Goal: Find specific page/section: Find specific page/section

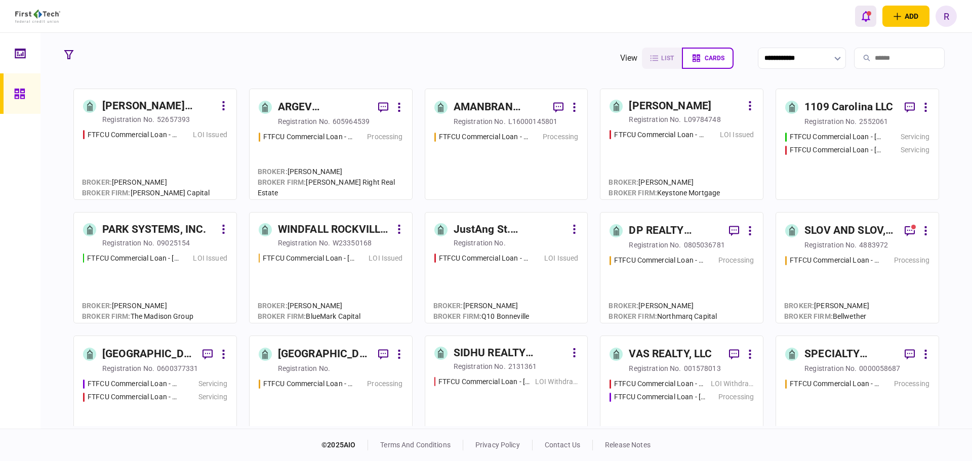
click at [860, 20] on button "open notifications list" at bounding box center [865, 16] width 21 height 21
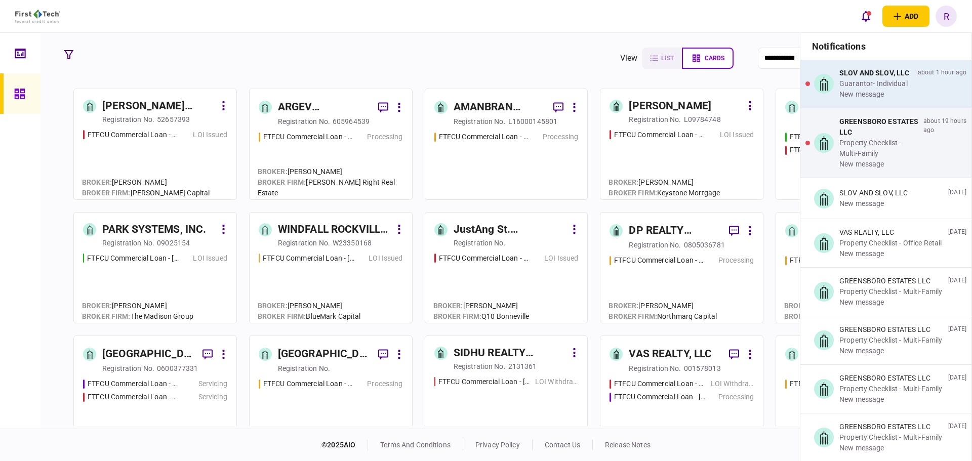
click at [874, 88] on div "Guarantor- Individual" at bounding box center [874, 83] width 70 height 11
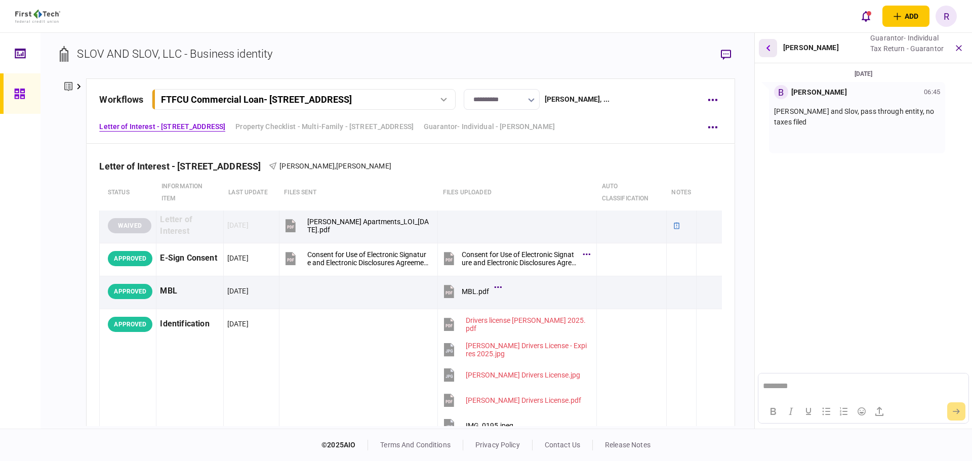
click at [769, 46] on icon "button" at bounding box center [768, 48] width 4 height 6
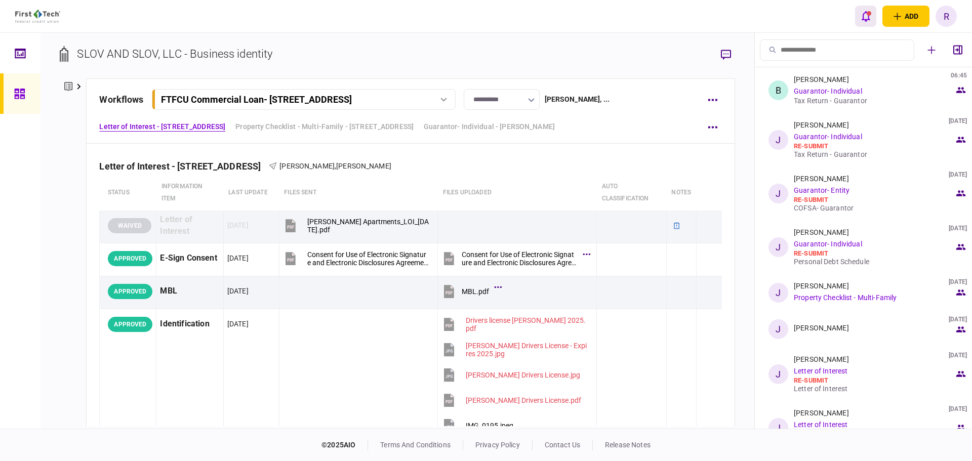
click at [862, 19] on icon "open notifications list" at bounding box center [865, 16] width 9 height 11
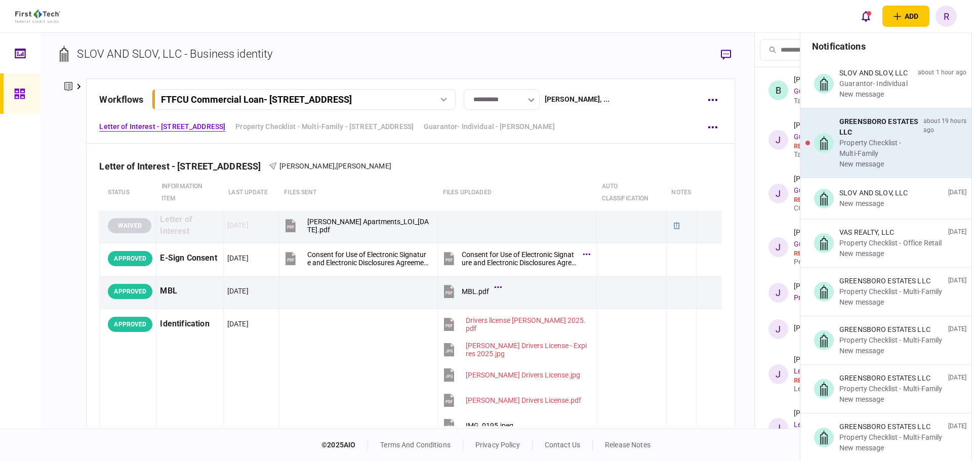
click at [869, 140] on div "Property Checklist - Multi-Family" at bounding box center [879, 148] width 80 height 21
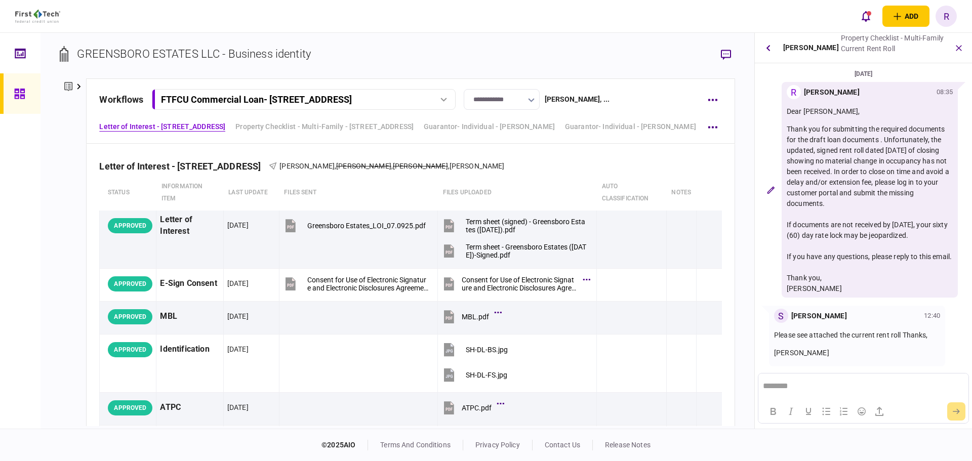
scroll to position [12, 0]
click at [770, 50] on button "button" at bounding box center [768, 48] width 18 height 18
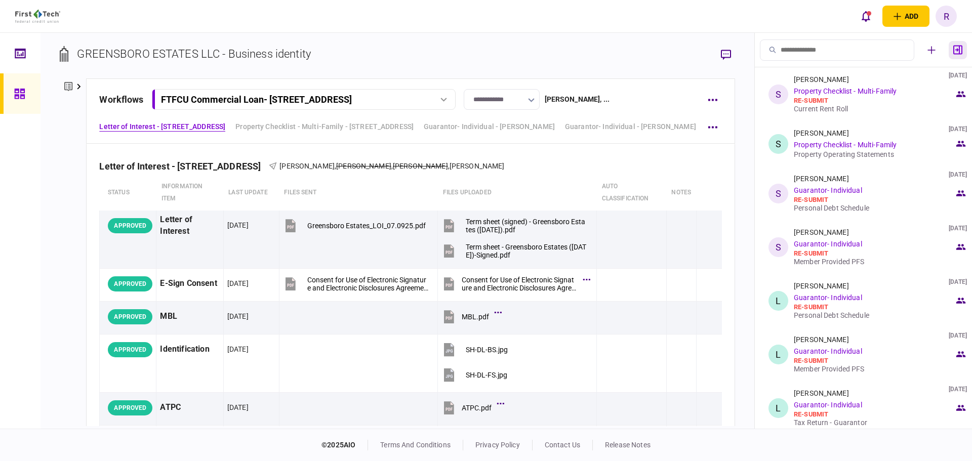
click at [958, 53] on icon "button" at bounding box center [957, 50] width 9 height 10
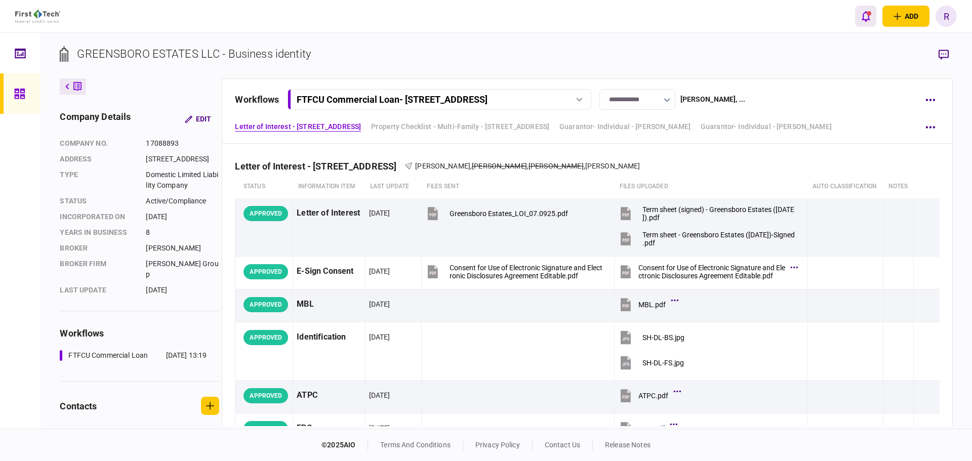
click at [864, 17] on icon "open notifications list" at bounding box center [865, 16] width 9 height 11
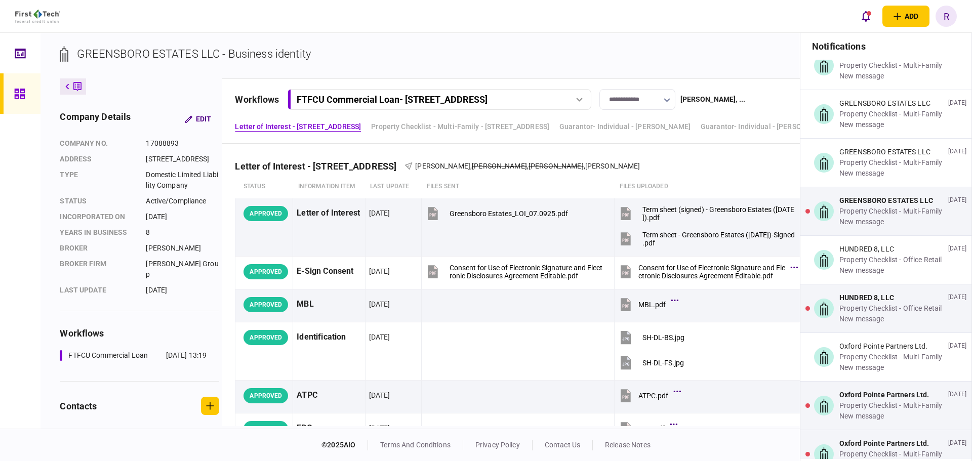
scroll to position [0, 0]
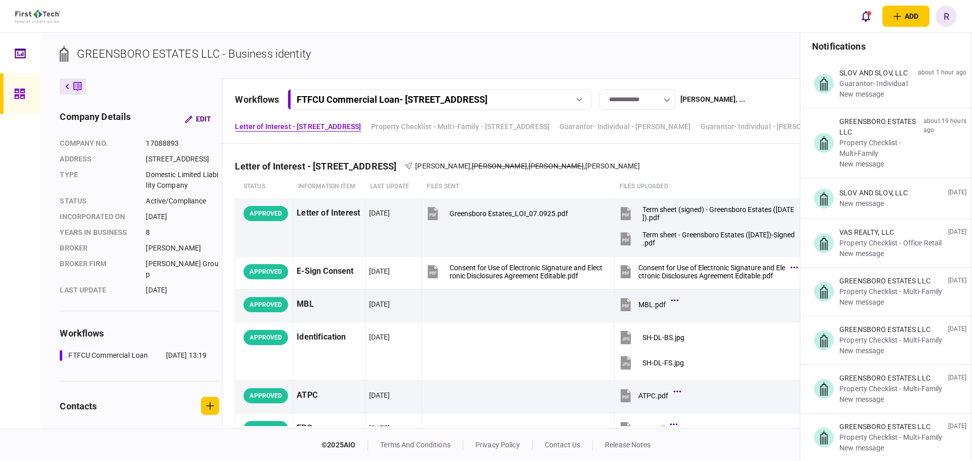
click at [753, 30] on div "add business identity individual identity R R [PERSON_NAME] [PERSON_NAME][EMAIL…" at bounding box center [486, 16] width 972 height 32
